Goal: Task Accomplishment & Management: Manage account settings

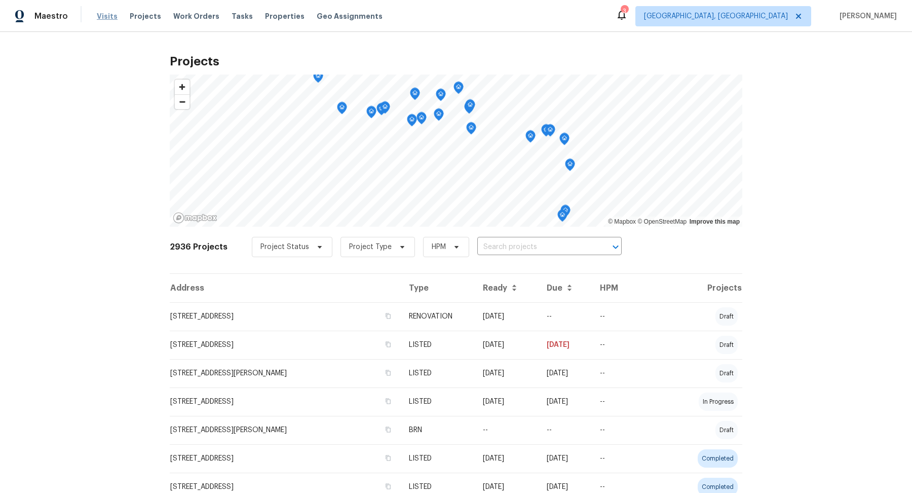
click at [108, 20] on span "Visits" at bounding box center [107, 16] width 21 height 10
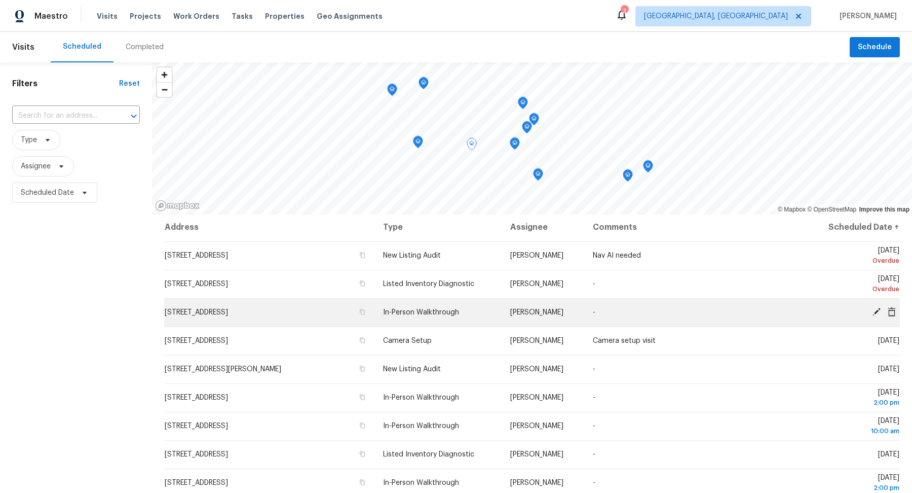
scroll to position [1, 0]
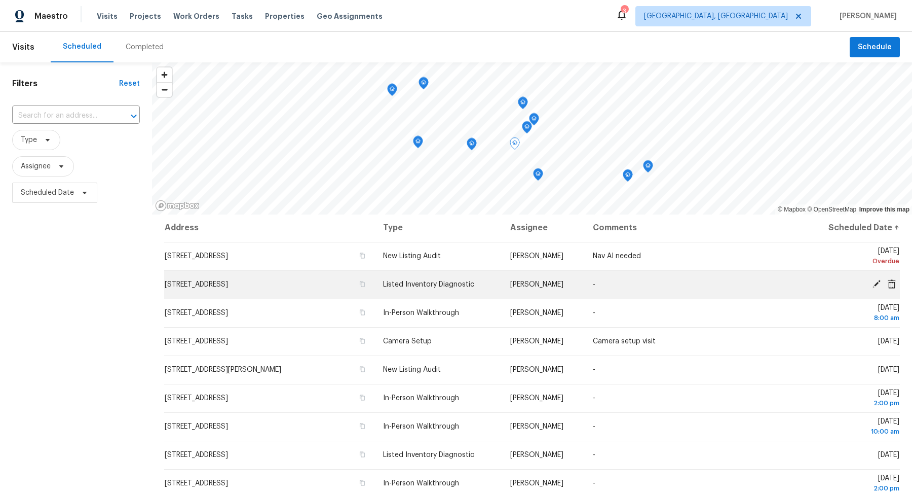
click at [874, 285] on icon at bounding box center [877, 284] width 8 height 8
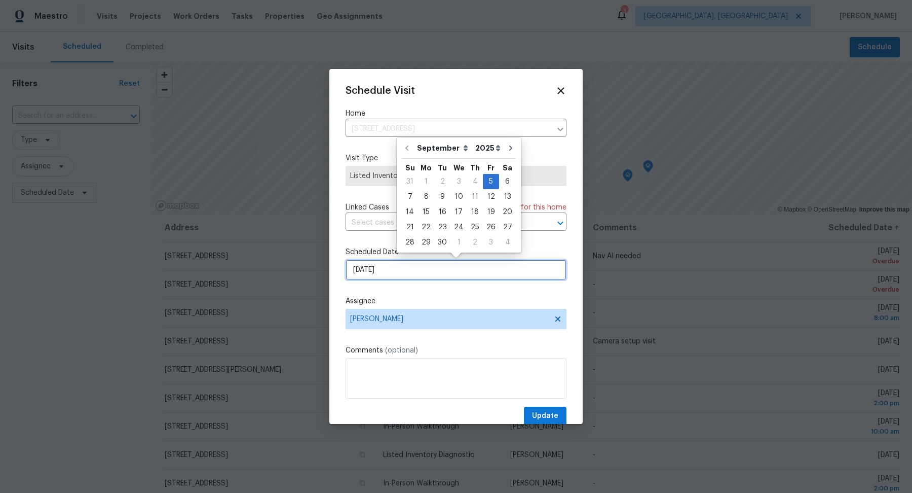
click at [411, 275] on input "[DATE]" at bounding box center [456, 269] width 221 height 20
click at [424, 196] on div "8" at bounding box center [426, 197] width 16 height 14
type input "[DATE]"
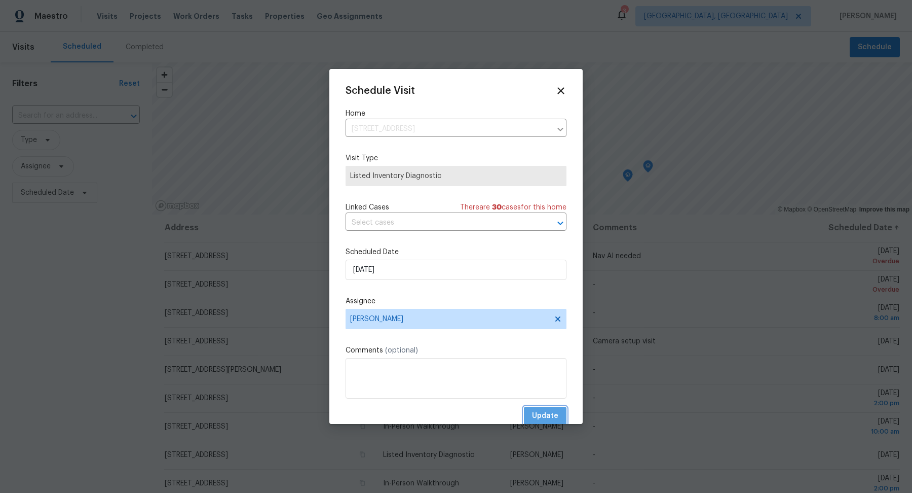
click at [537, 414] on span "Update" at bounding box center [545, 415] width 26 height 13
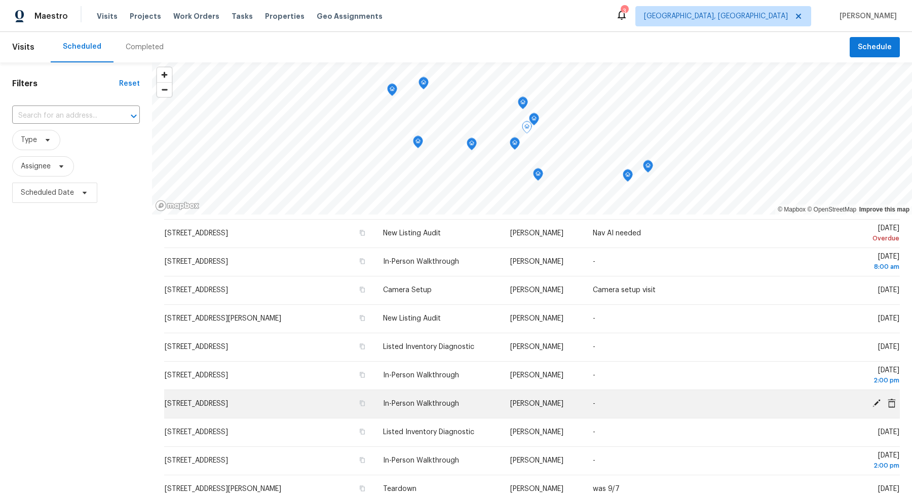
scroll to position [0, 0]
